Goal: Task Accomplishment & Management: Manage account settings

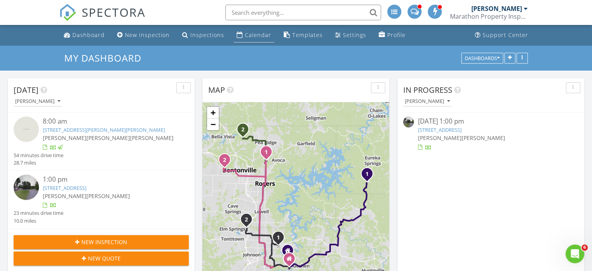
click at [245, 33] on div "Calendar" at bounding box center [258, 34] width 26 height 7
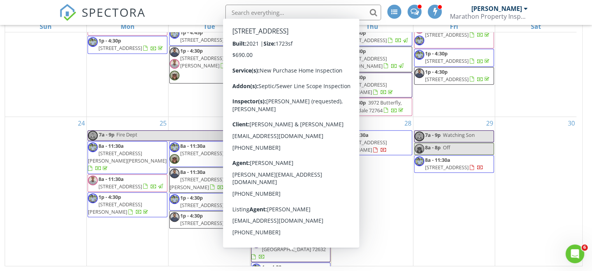
scroll to position [439, 0]
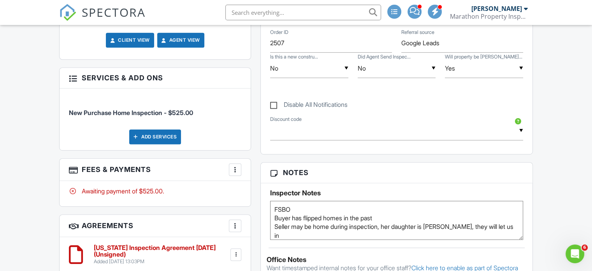
scroll to position [390, 0]
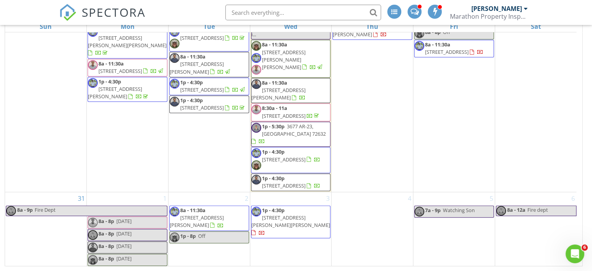
click at [453, 52] on span "[STREET_ADDRESS]" at bounding box center [447, 51] width 44 height 7
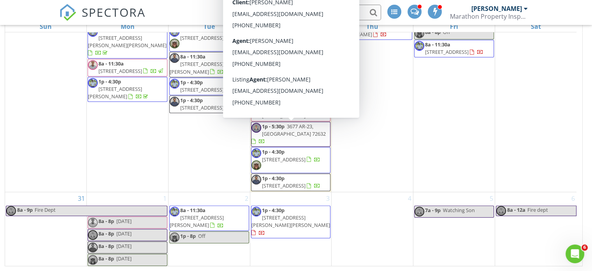
scroll to position [517, 0]
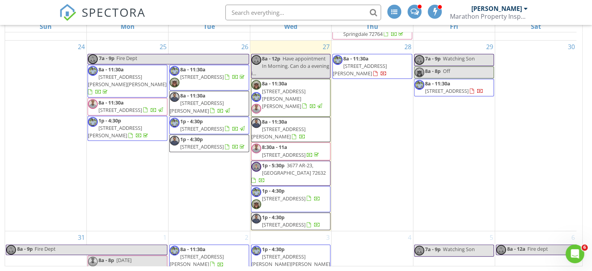
click at [285, 107] on span "8a - 11:30a [STREET_ADDRESS][PERSON_NAME][PERSON_NAME]" at bounding box center [291, 97] width 79 height 35
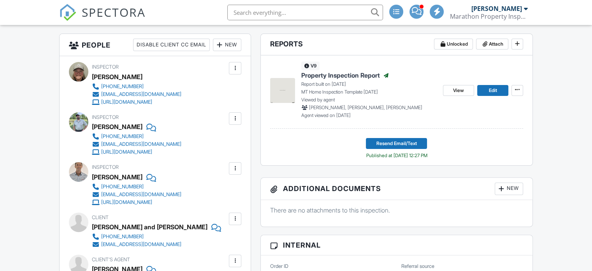
click at [291, 11] on input "text" at bounding box center [305, 13] width 156 height 16
type input "[PERSON_NAME]"
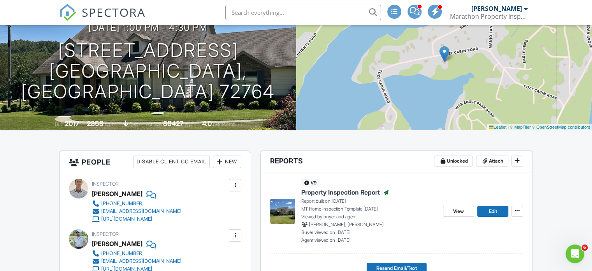
scroll to position [39, 0]
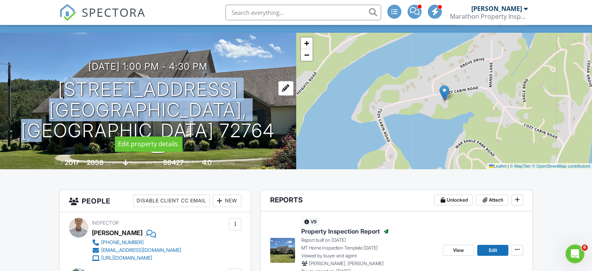
drag, startPoint x: 37, startPoint y: 97, endPoint x: 250, endPoint y: 120, distance: 214.2
click at [250, 120] on div "07/24/2025 1:00 pm - 4:30 pm 18361 Cozy Cabin Rd Springdale, AR 72764" at bounding box center [148, 100] width 296 height 79
